Goal: Task Accomplishment & Management: Complete application form

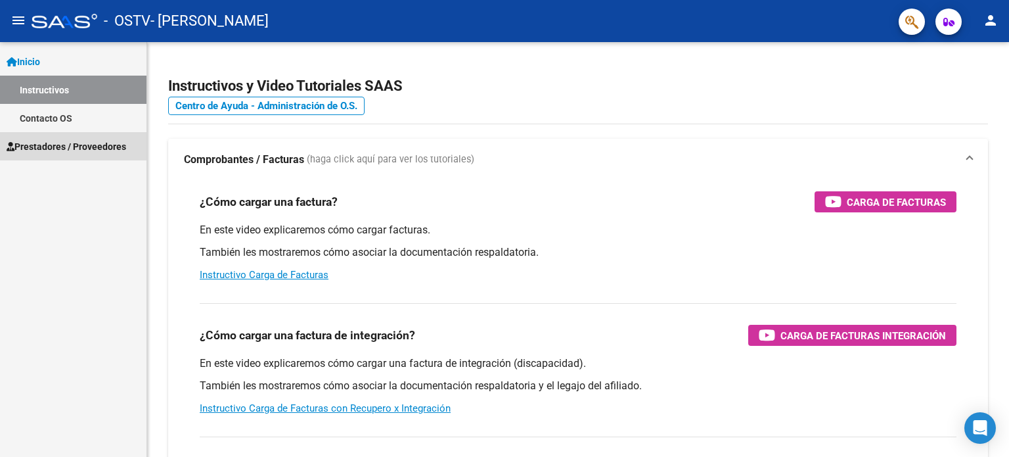
click at [96, 151] on span "Prestadores / Proveedores" at bounding box center [67, 146] width 120 height 14
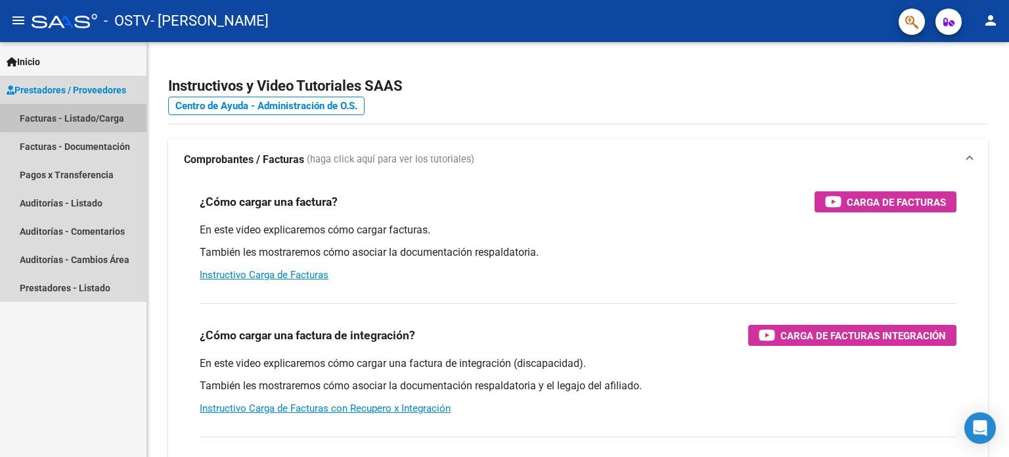
click at [100, 108] on link "Facturas - Listado/Carga" at bounding box center [73, 118] width 147 height 28
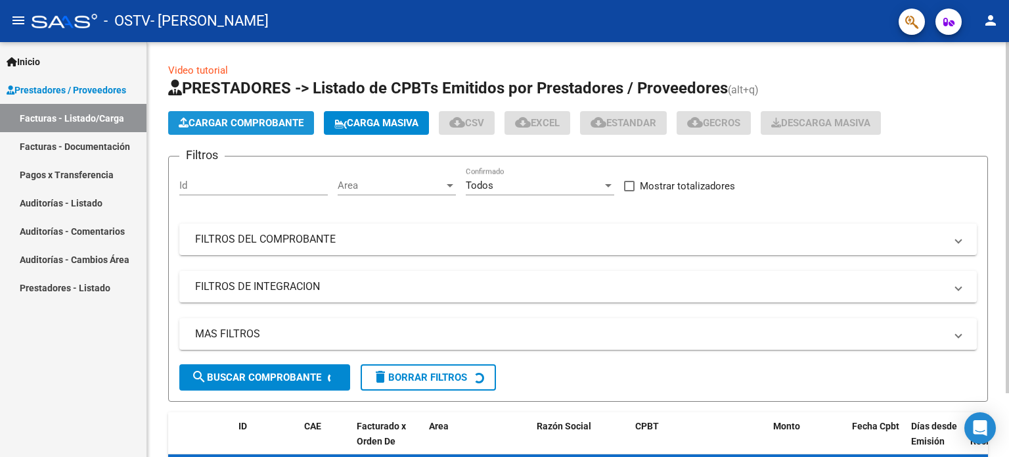
click at [289, 121] on span "Cargar Comprobante" at bounding box center [241, 123] width 125 height 12
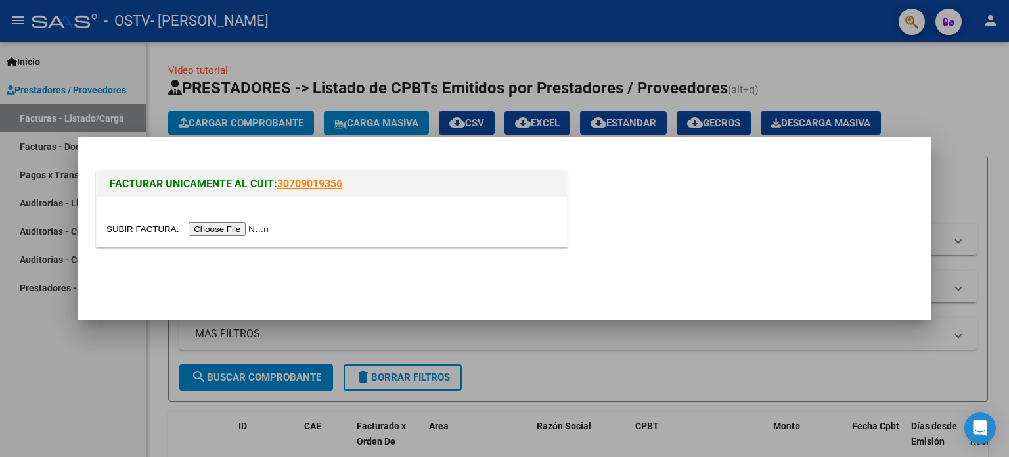
click at [255, 233] on input "file" at bounding box center [189, 229] width 166 height 14
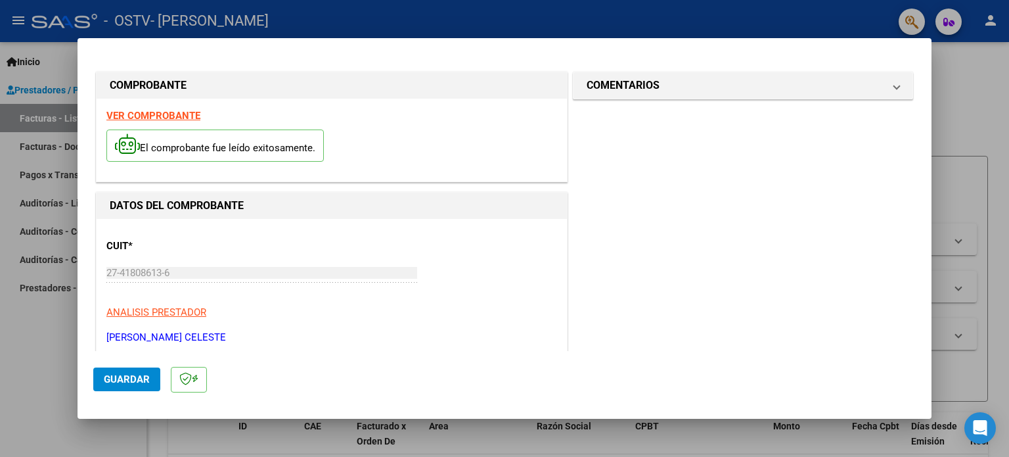
click at [147, 111] on strong "VER COMPROBANTE" at bounding box center [153, 116] width 94 height 12
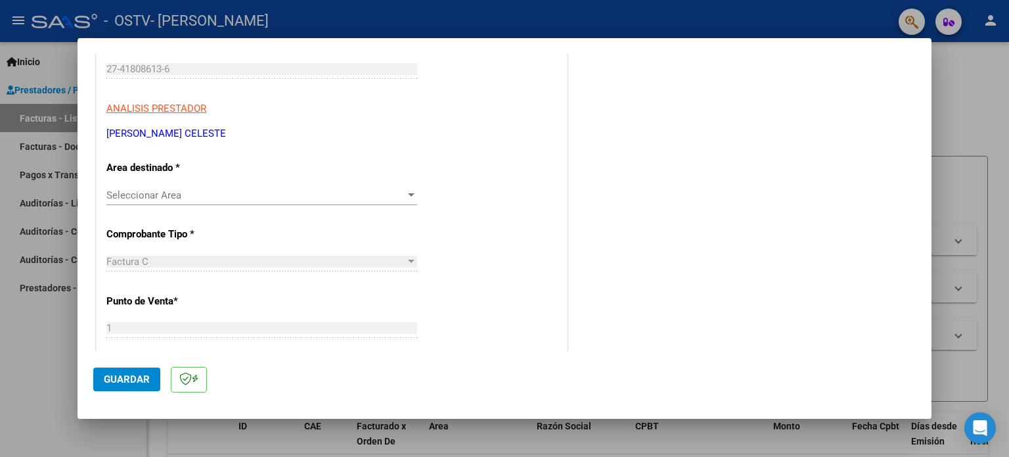
scroll to position [251, 0]
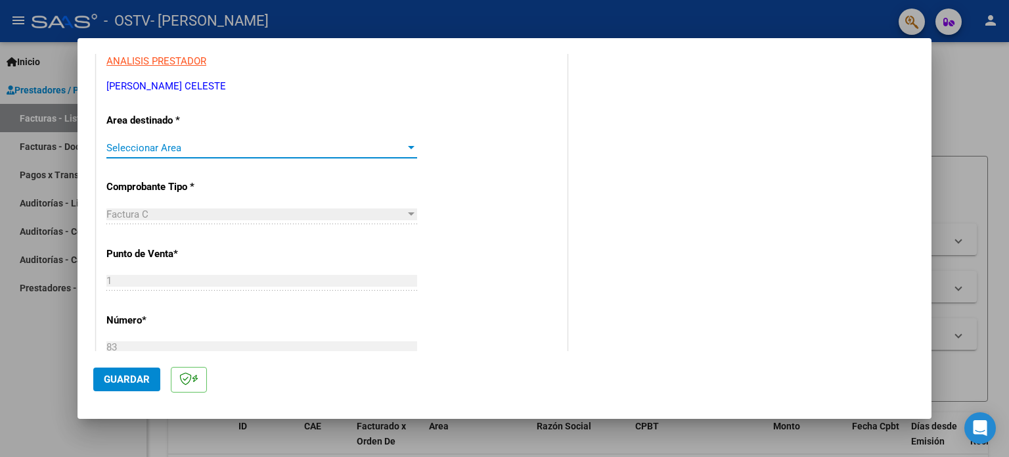
click at [267, 146] on span "Seleccionar Area" at bounding box center [255, 148] width 299 height 12
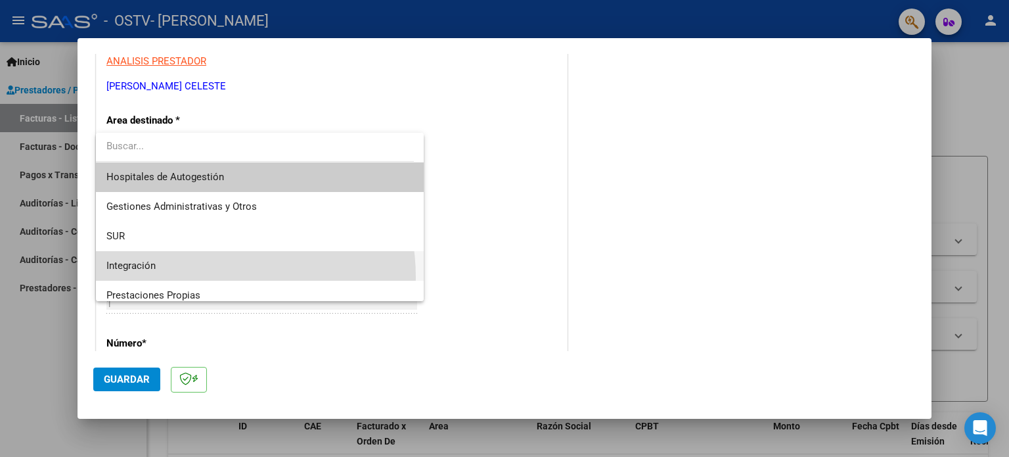
click at [198, 277] on span "Integración" at bounding box center [259, 266] width 307 height 30
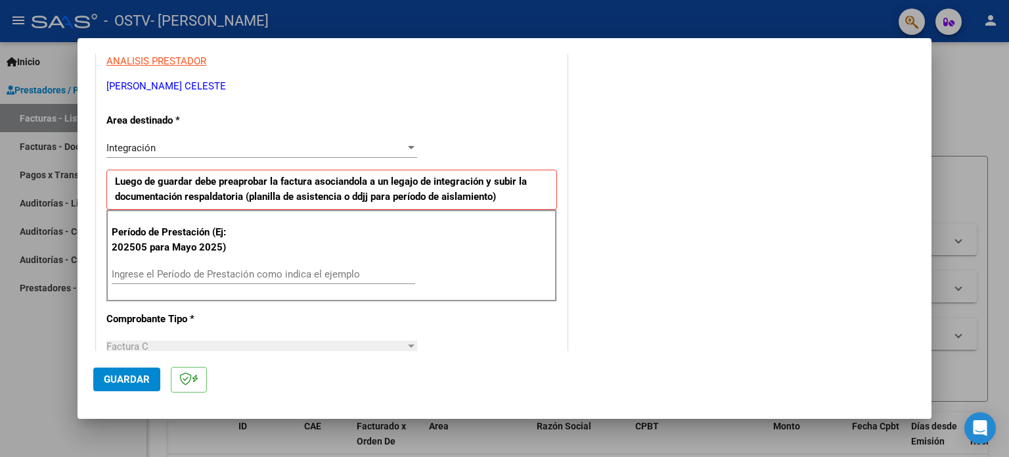
click at [371, 265] on div "Ingrese el Período de Prestación como indica el ejemplo" at bounding box center [264, 274] width 304 height 20
type input "202509"
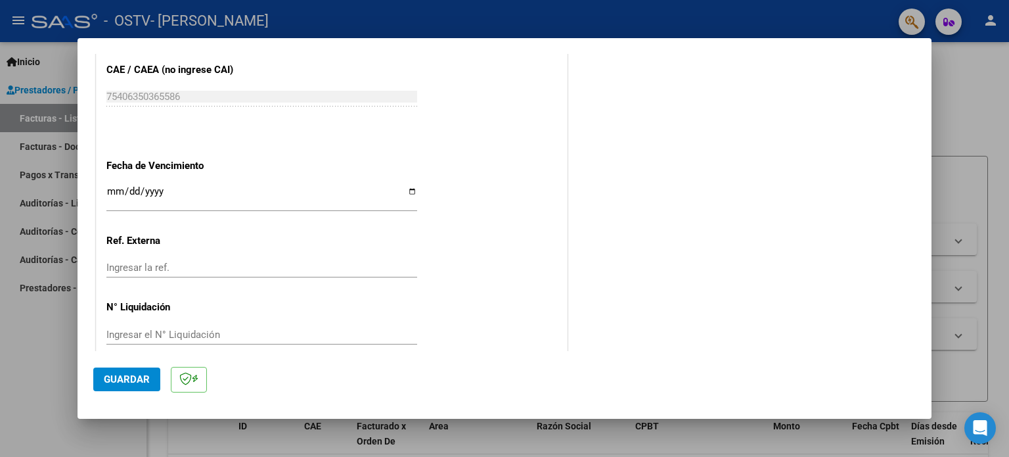
scroll to position [857, 0]
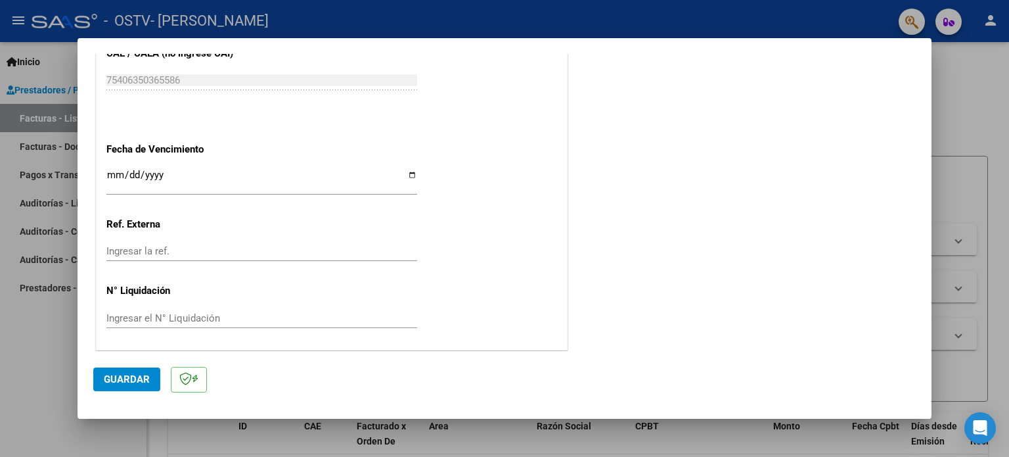
click at [409, 175] on input "Ingresar la fecha" at bounding box center [261, 179] width 311 height 21
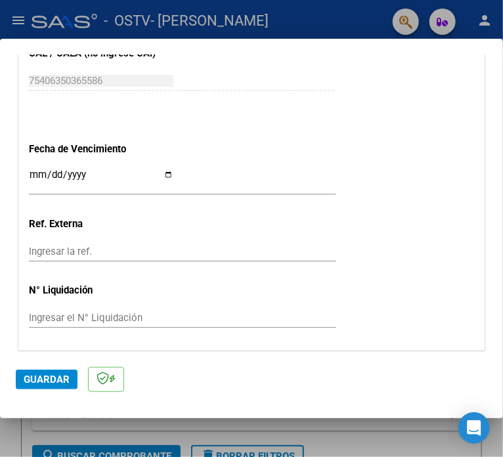
click at [162, 175] on input "Ingresar la fecha" at bounding box center [101, 179] width 145 height 21
type input "[DATE]"
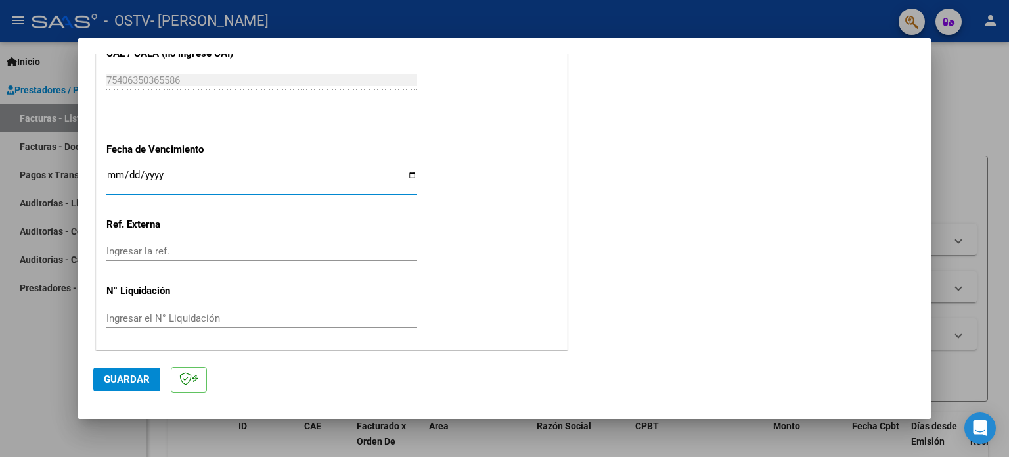
drag, startPoint x: 215, startPoint y: 177, endPoint x: 55, endPoint y: 179, distance: 160.3
click at [55, 179] on div "COMPROBANTE VER COMPROBANTE El comprobante fue leído exitosamente. DATOS DEL CO…" at bounding box center [504, 228] width 1009 height 457
click at [147, 176] on input "Ingresar la fecha" at bounding box center [261, 179] width 311 height 21
click at [130, 173] on input "Ingresar la fecha" at bounding box center [261, 179] width 311 height 21
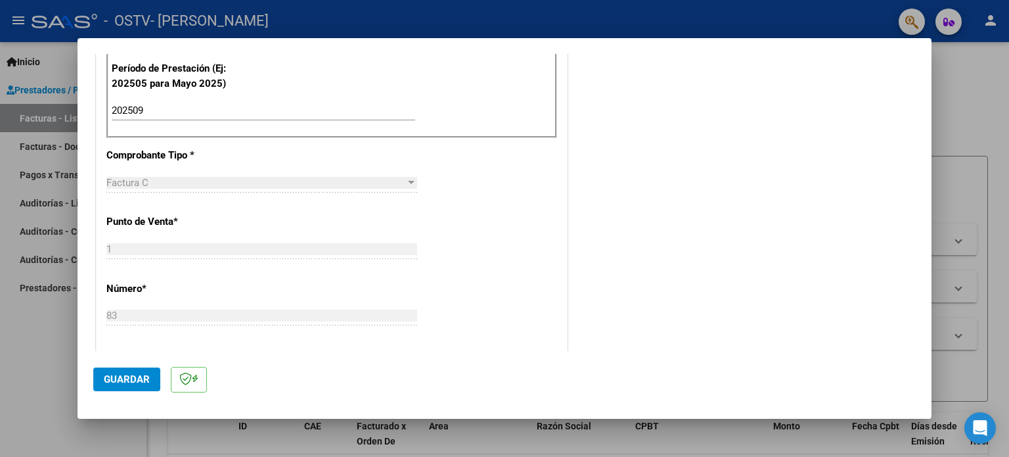
scroll to position [407, 0]
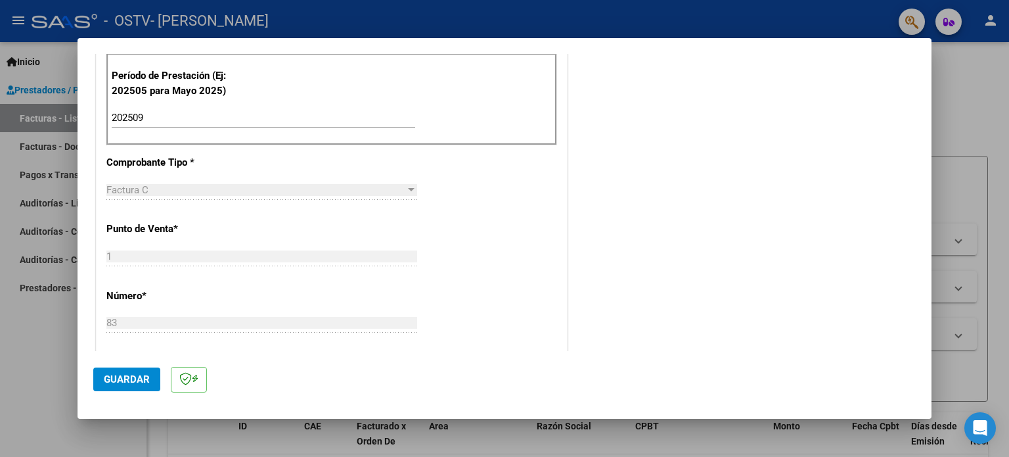
click at [148, 383] on span "Guardar" at bounding box center [127, 379] width 46 height 12
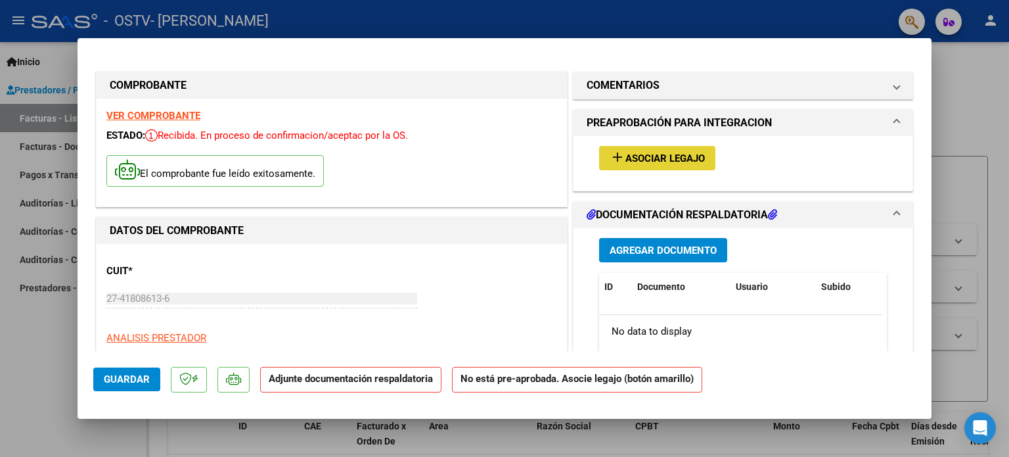
click at [681, 162] on span "Asociar Legajo" at bounding box center [664, 158] width 79 height 12
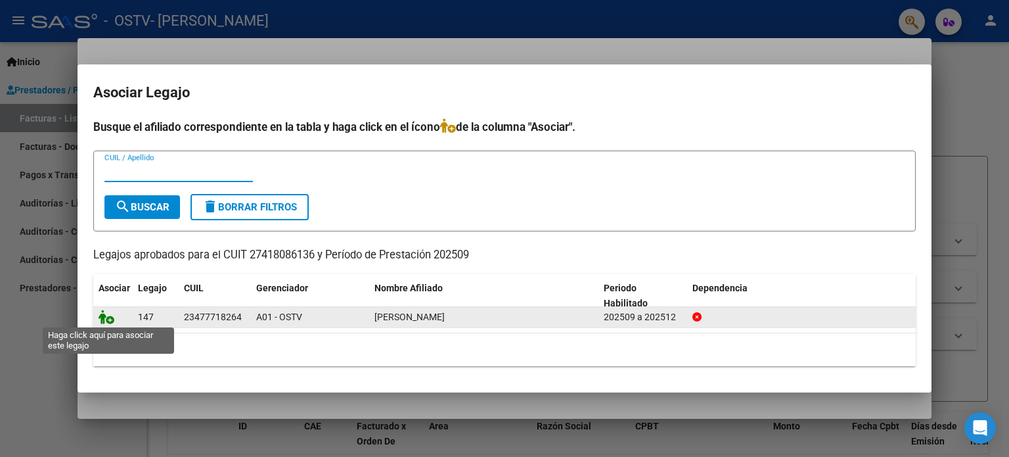
click at [101, 320] on icon at bounding box center [107, 316] width 16 height 14
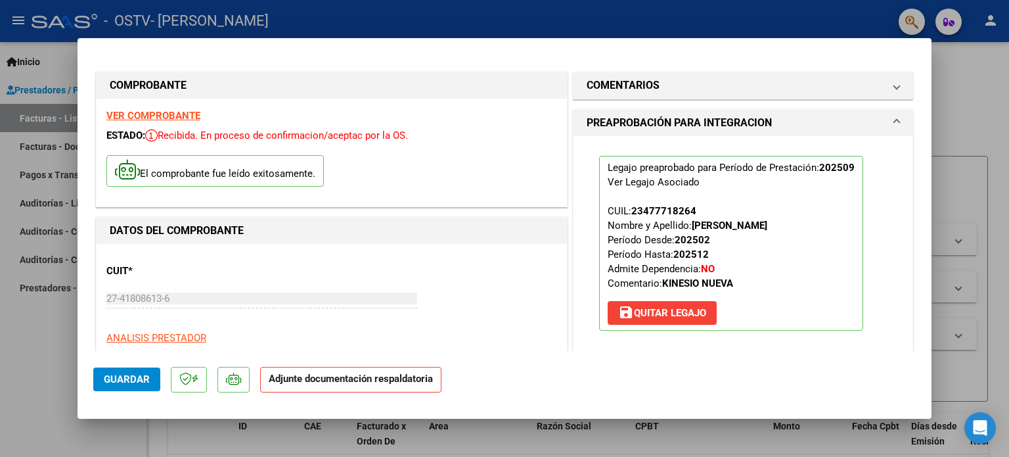
drag, startPoint x: 920, startPoint y: 106, endPoint x: 920, endPoint y: 97, distance: 9.9
click at [920, 97] on mat-dialog-content "COMPROBANTE VER COMPROBANTE ESTADO: Recibida. En proceso de confirmacion/acepta…" at bounding box center [505, 202] width 854 height 297
click at [778, 173] on p "Legajo preaprobado para Período de Prestación: 202509 Ver Legajo Asociado CUIL:…" at bounding box center [731, 243] width 264 height 175
click at [679, 319] on button "save [PERSON_NAME]" at bounding box center [662, 313] width 109 height 24
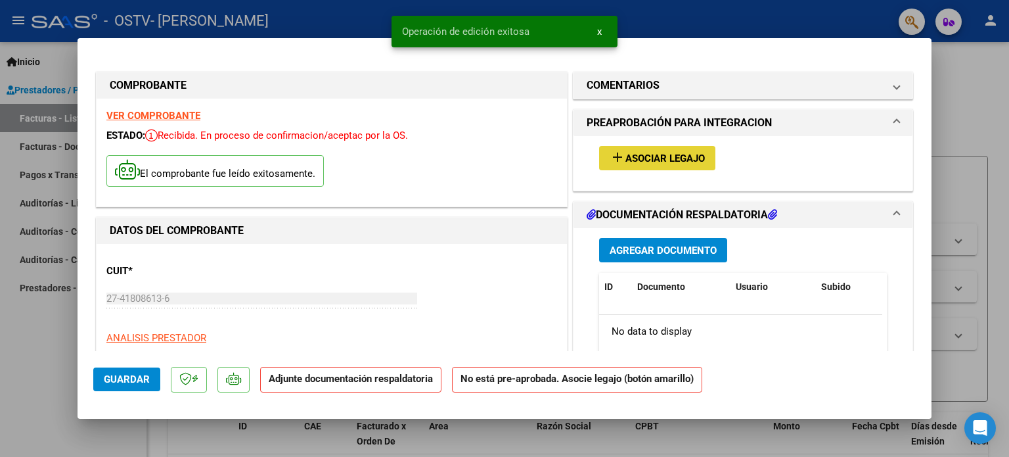
click at [631, 157] on span "Asociar Legajo" at bounding box center [664, 158] width 79 height 12
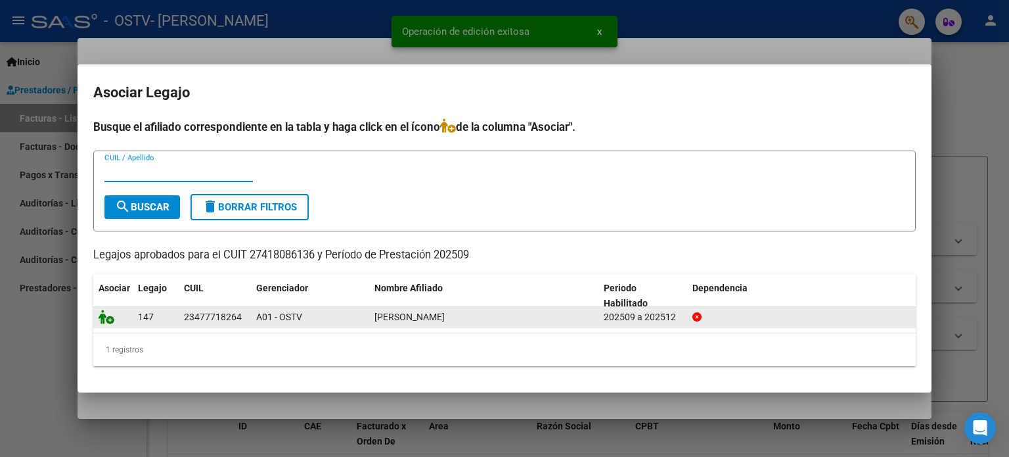
click at [102, 317] on icon at bounding box center [107, 316] width 16 height 14
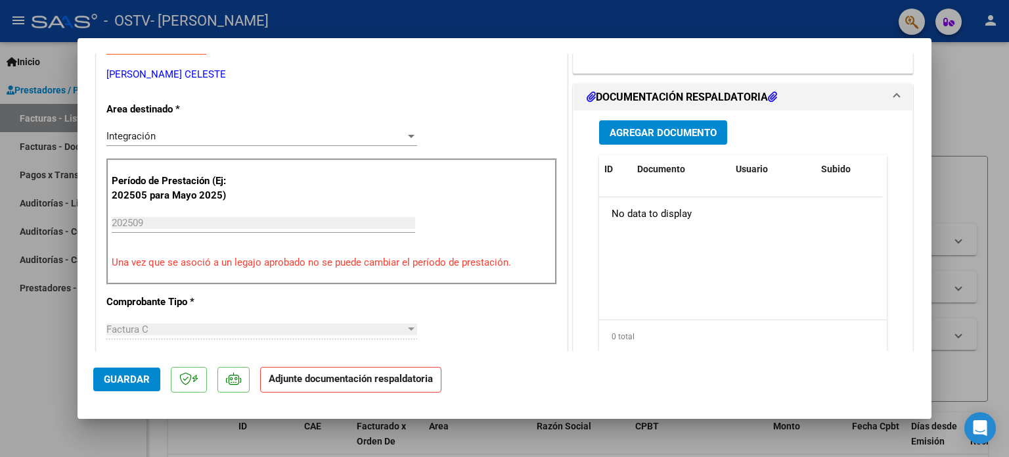
scroll to position [294, 0]
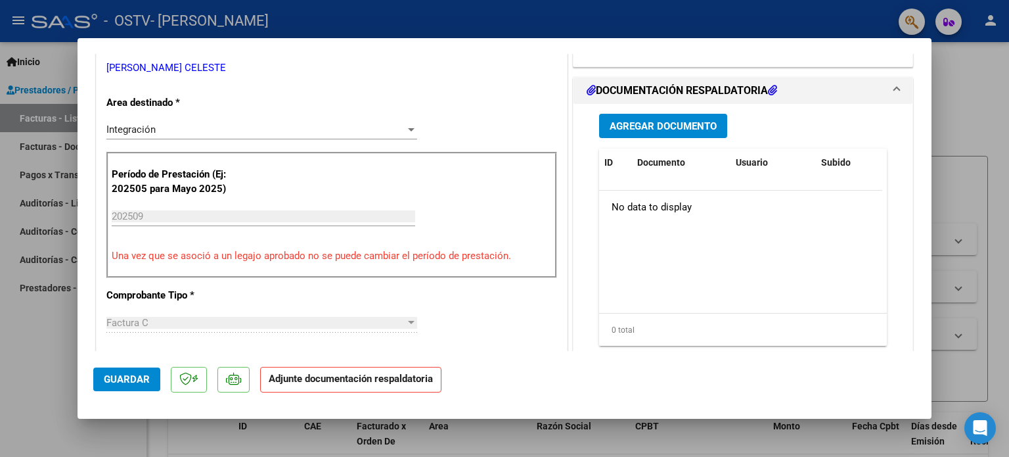
click at [656, 129] on span "Agregar Documento" at bounding box center [663, 126] width 107 height 12
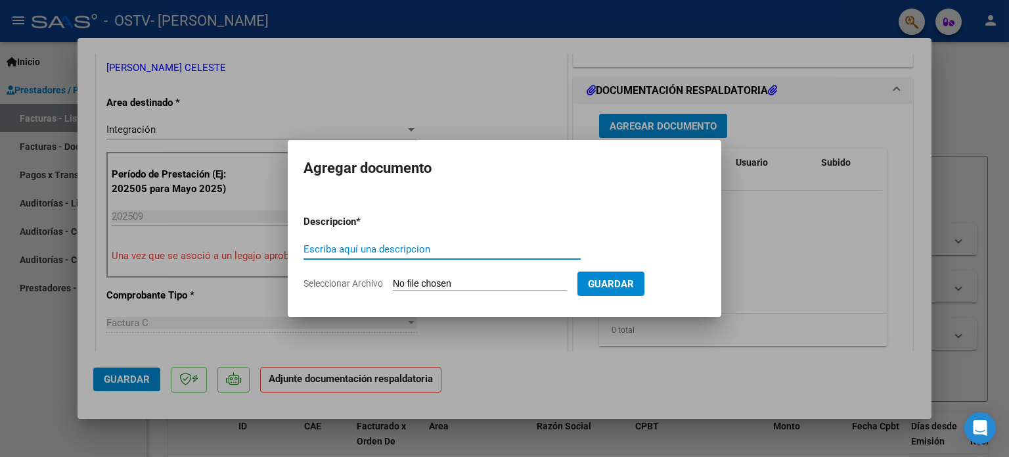
click at [549, 282] on input "Seleccionar Archivo" at bounding box center [480, 284] width 174 height 12
type input "C:\fakepath\Planilla Asistencia-[PERSON_NAME].pdf"
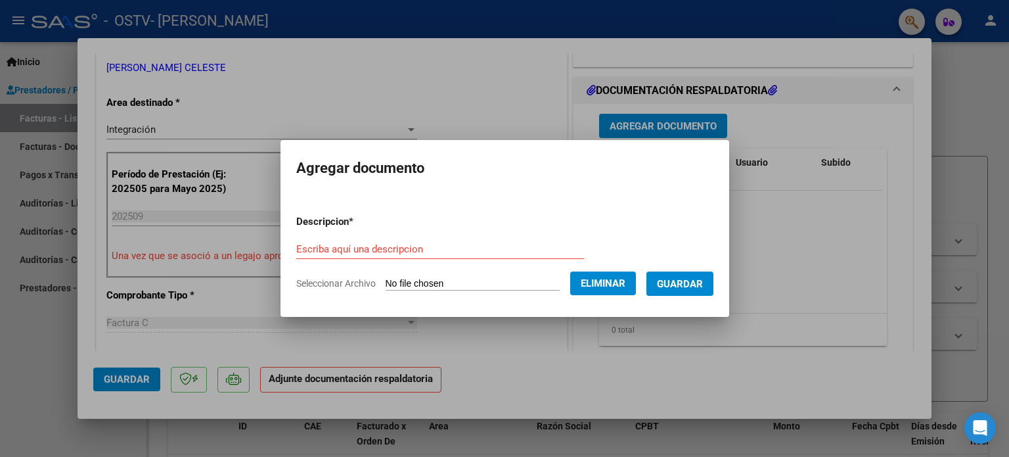
click at [680, 286] on span "Guardar" at bounding box center [680, 284] width 46 height 12
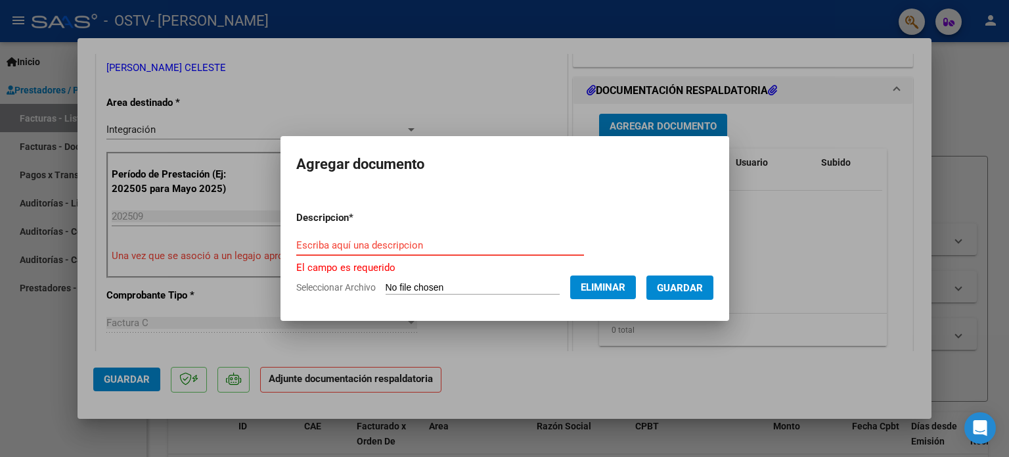
click at [441, 246] on input "Escriba aquí una descripcion" at bounding box center [440, 245] width 288 height 12
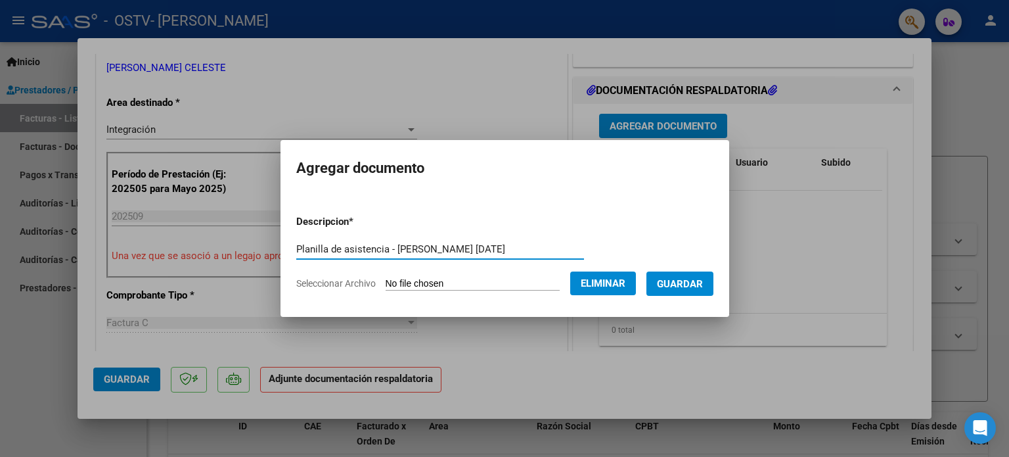
type input "Planilla de asistencia - [PERSON_NAME] [DATE]"
click at [692, 283] on span "Guardar" at bounding box center [680, 284] width 46 height 12
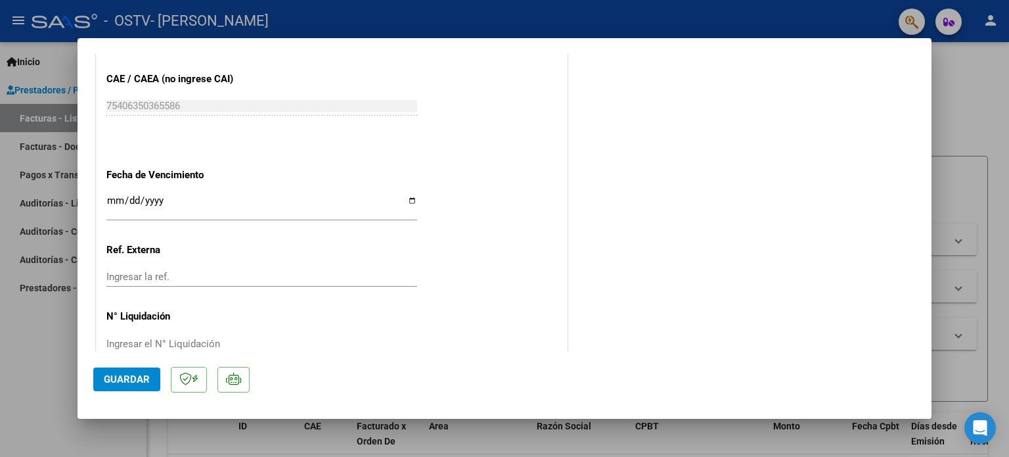
scroll to position [878, 0]
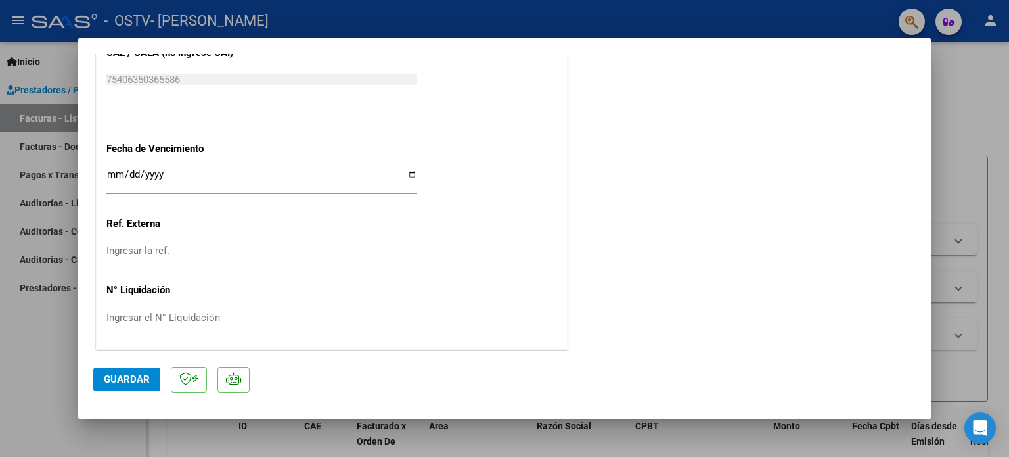
click at [110, 386] on button "Guardar" at bounding box center [126, 379] width 67 height 24
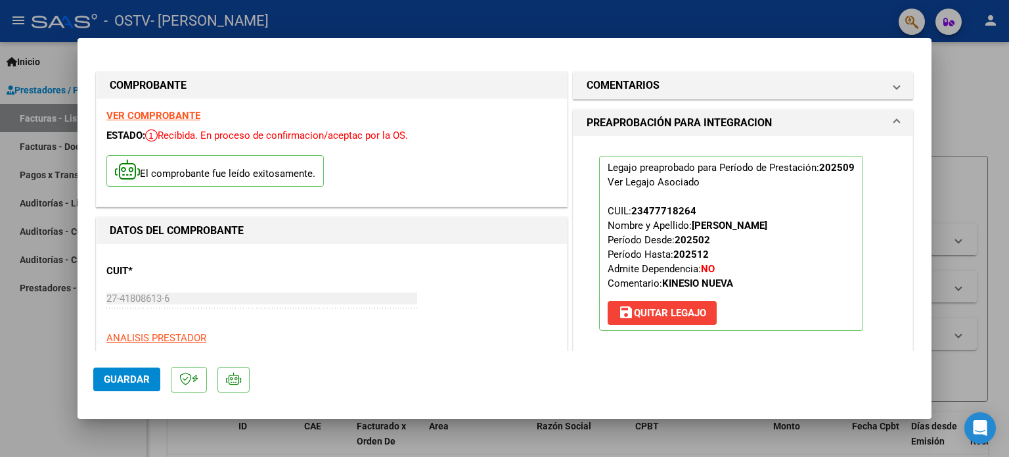
click at [977, 75] on div at bounding box center [504, 228] width 1009 height 457
type input "$ 0,00"
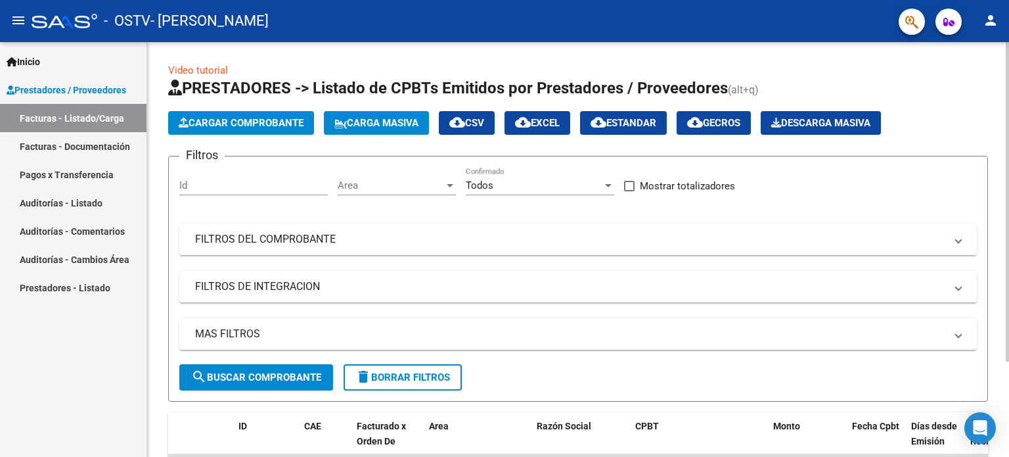
click at [996, 118] on div "Video tutorial PRESTADORES -> Listado de CPBTs Emitidos por Prestadores / Prove…" at bounding box center [578, 307] width 862 height 530
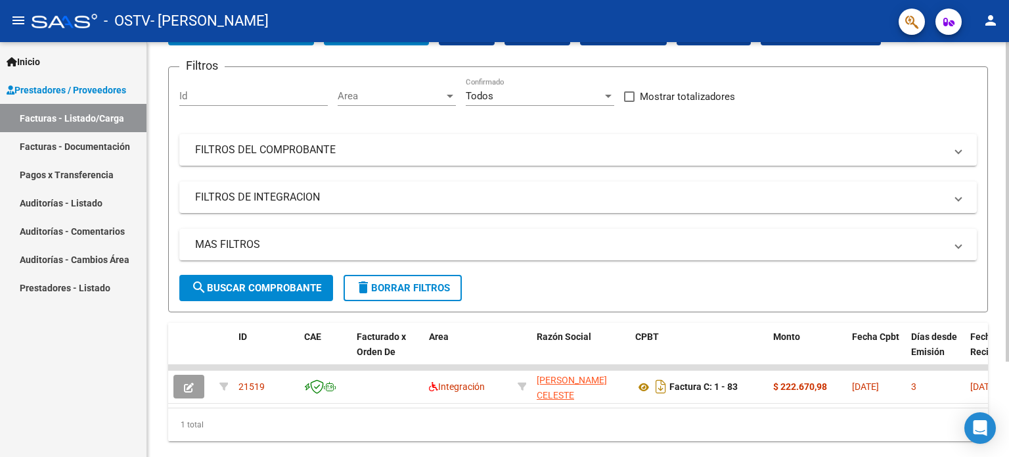
scroll to position [124, 0]
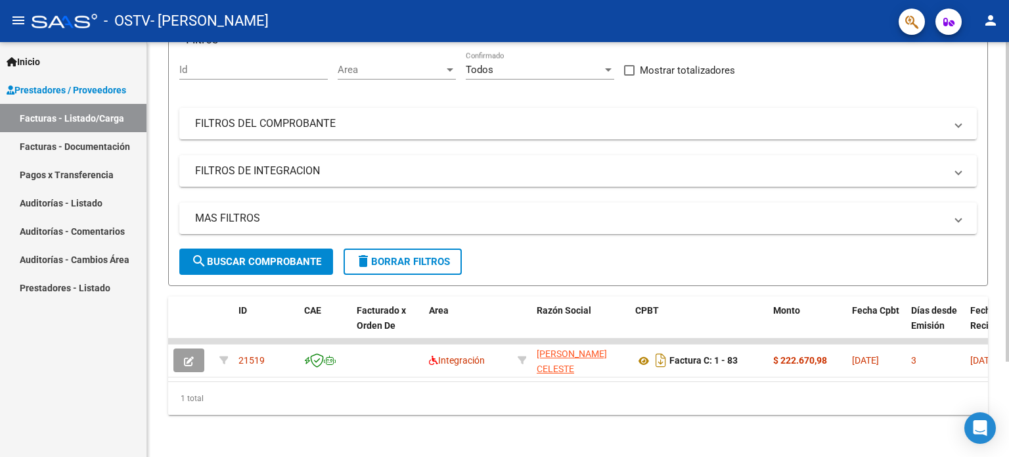
click at [1008, 283] on div at bounding box center [1007, 296] width 3 height 319
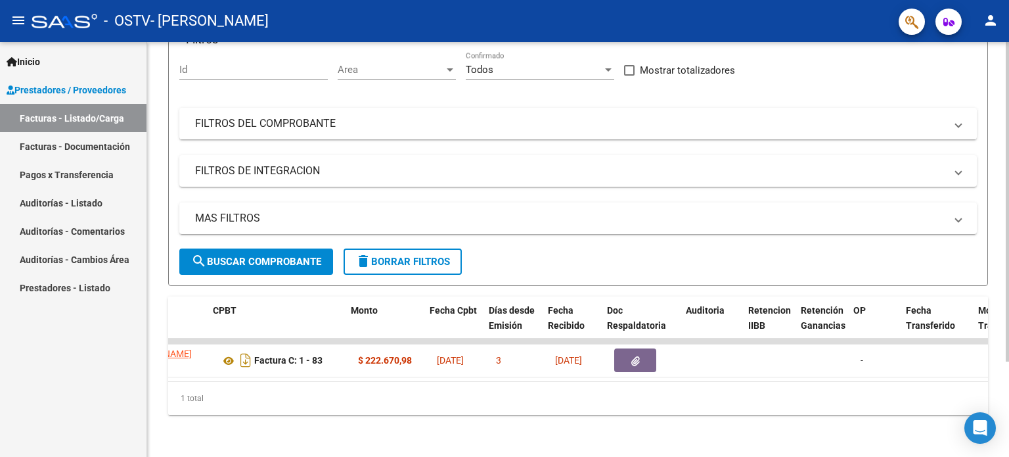
scroll to position [0, 422]
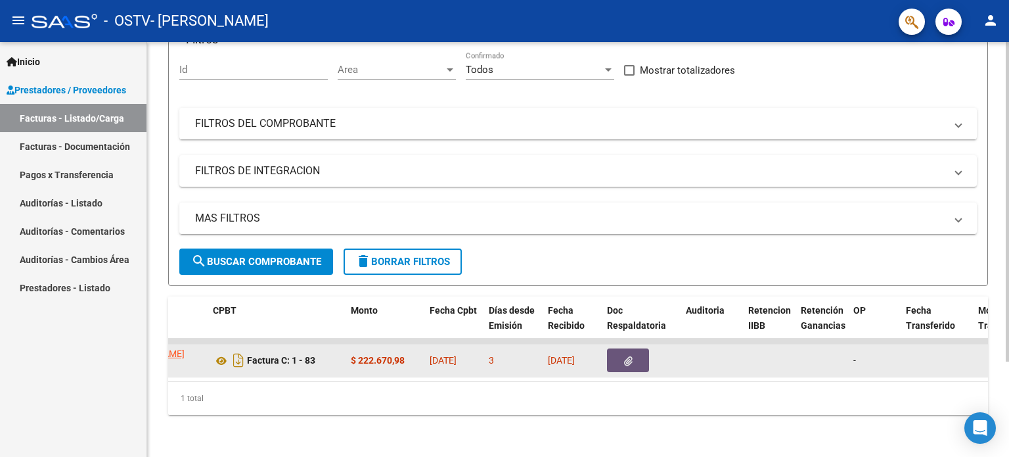
click at [621, 351] on button "button" at bounding box center [628, 360] width 42 height 24
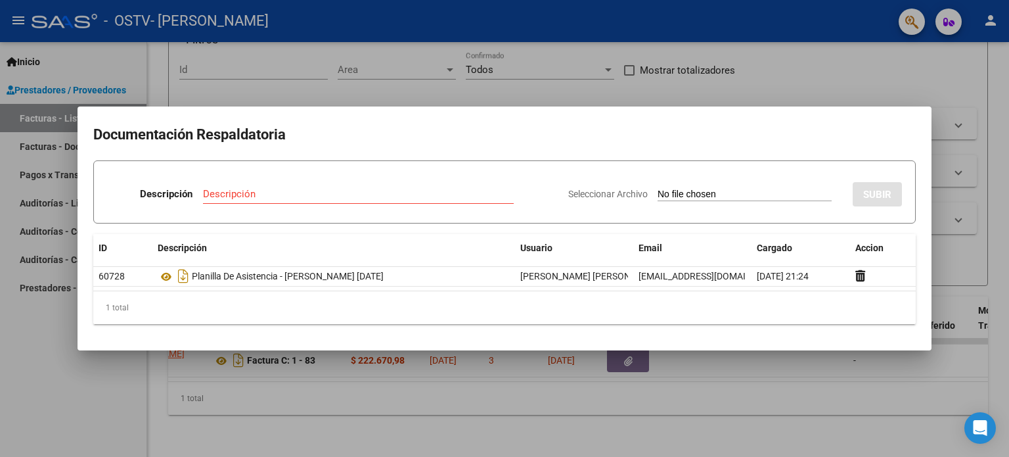
click at [783, 83] on div at bounding box center [504, 228] width 1009 height 457
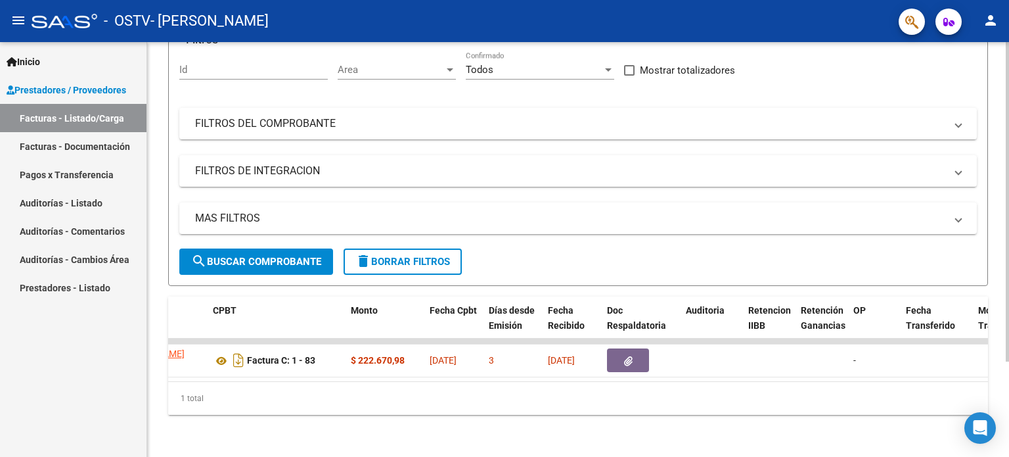
click at [510, 371] on datatable-body "21519 Integración [PERSON_NAME] CELESTE 27418086136 Factura C: 1 - 83 $ 222.670…" at bounding box center [578, 359] width 820 height 43
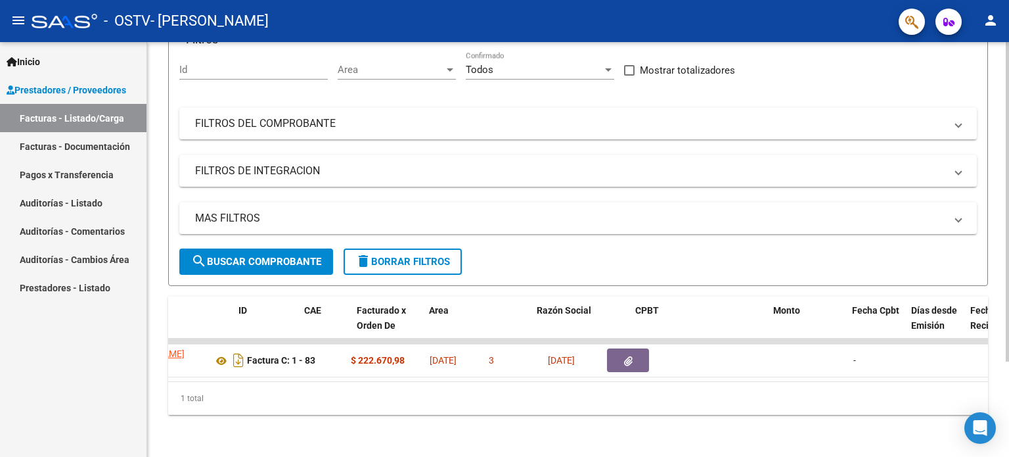
scroll to position [0, 0]
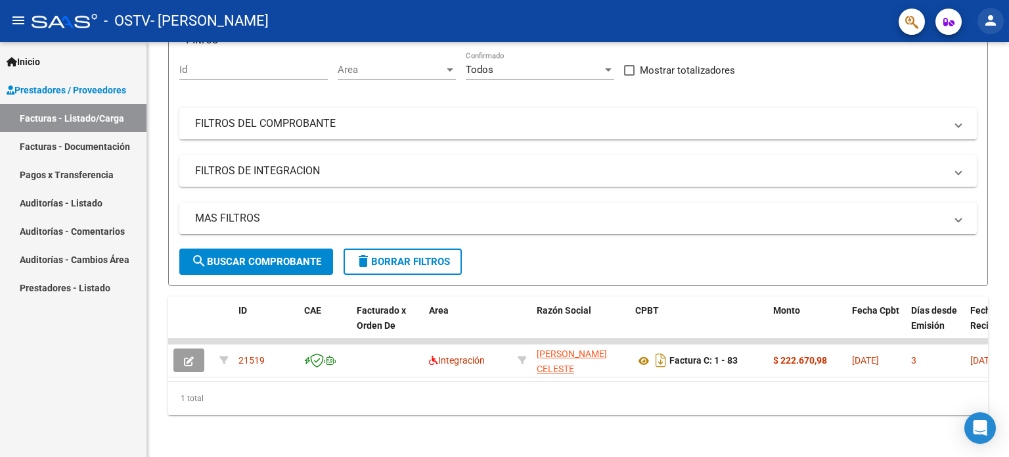
click at [993, 26] on mat-icon "person" at bounding box center [991, 20] width 16 height 16
click at [970, 85] on button "exit_to_app Salir" at bounding box center [964, 87] width 80 height 32
